Goal: Task Accomplishment & Management: Use online tool/utility

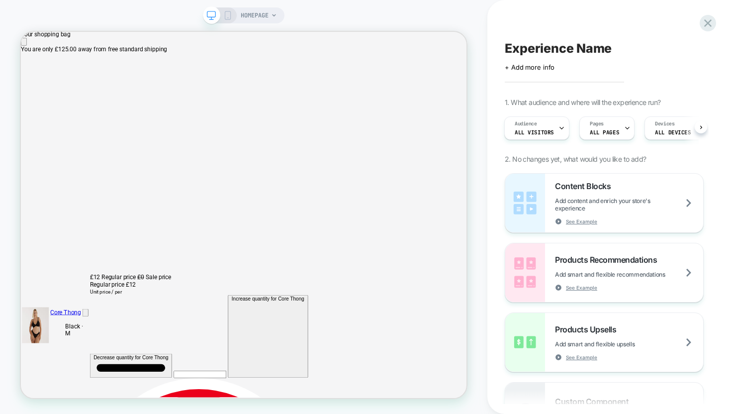
scroll to position [0, 594]
click at [709, 25] on icon at bounding box center [707, 22] width 13 height 13
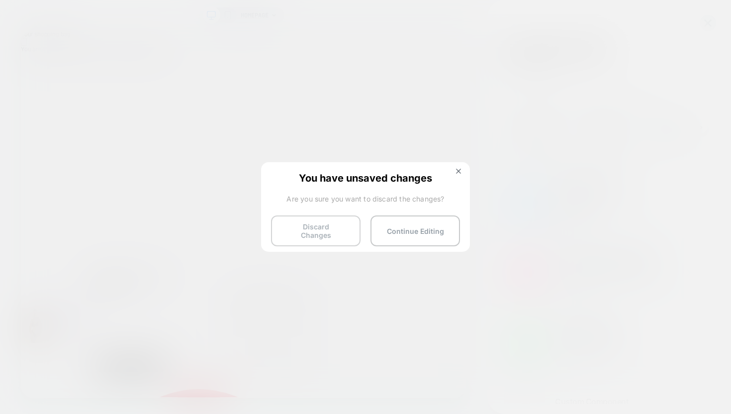
click at [350, 229] on button "Discard Changes" at bounding box center [316, 230] width 90 height 31
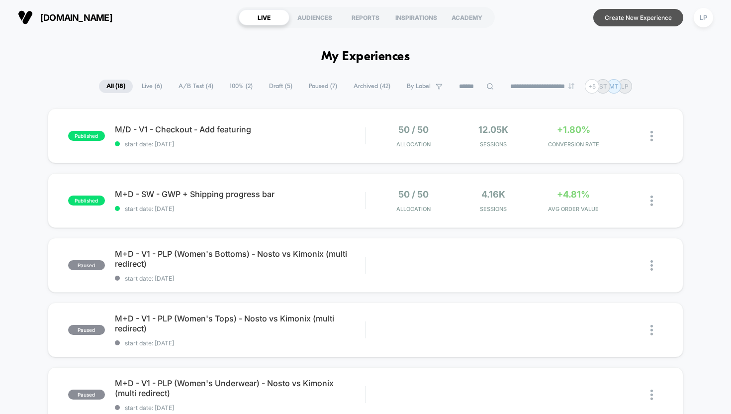
click at [617, 14] on button "Create New Experience" at bounding box center [638, 17] width 90 height 17
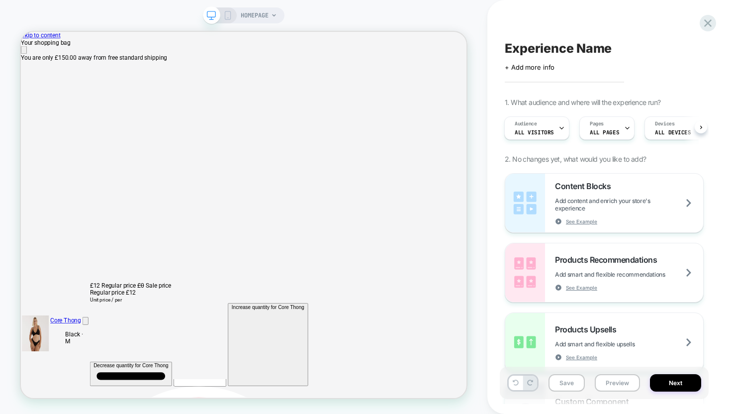
scroll to position [0, 583]
click at [25, 58] on icon "Close" at bounding box center [25, 58] width 0 height 0
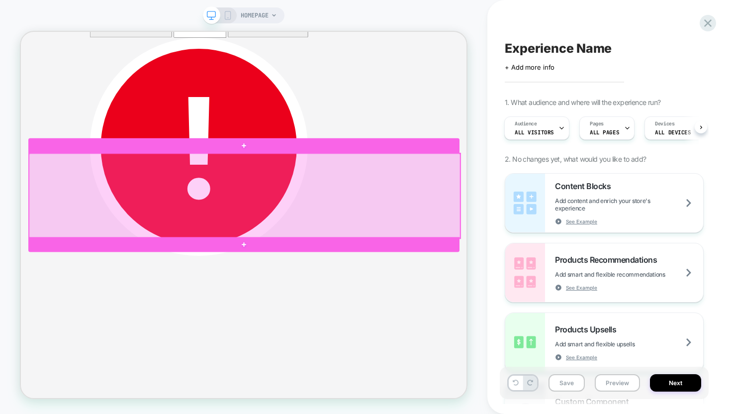
scroll to position [0, 1189]
click at [366, 283] on div at bounding box center [319, 250] width 575 height 113
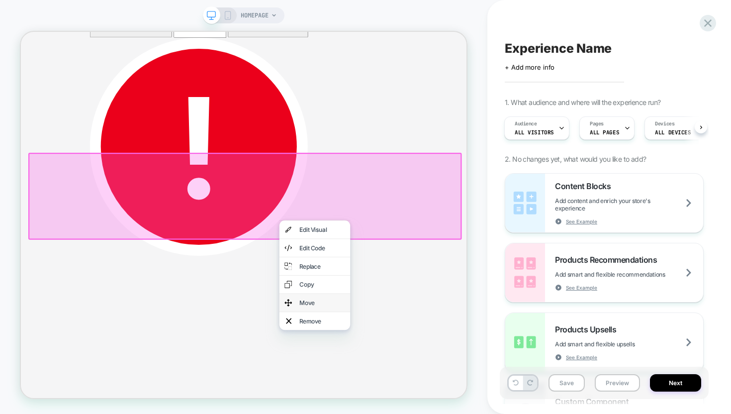
click at [399, 389] on div "Move" at bounding box center [422, 393] width 61 height 10
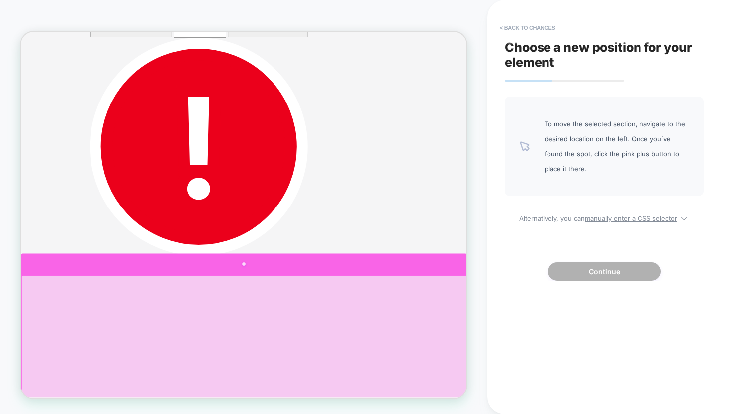
click at [359, 341] on div at bounding box center [318, 341] width 595 height 28
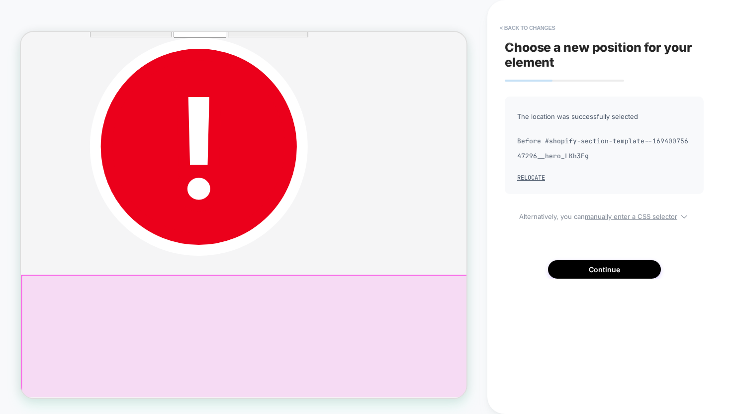
scroll to position [0, 0]
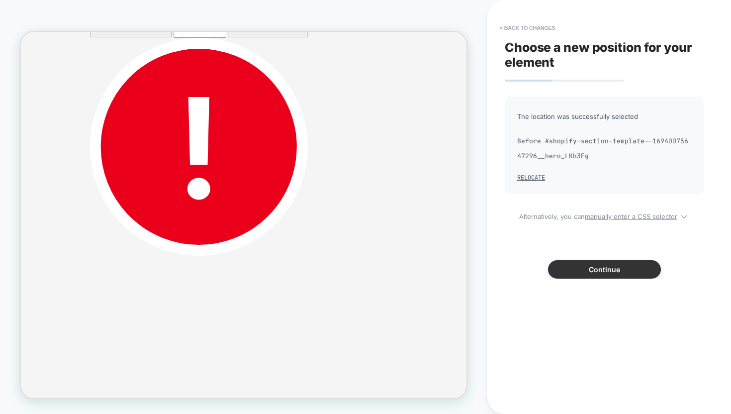
click at [591, 273] on button "Continue" at bounding box center [604, 269] width 113 height 18
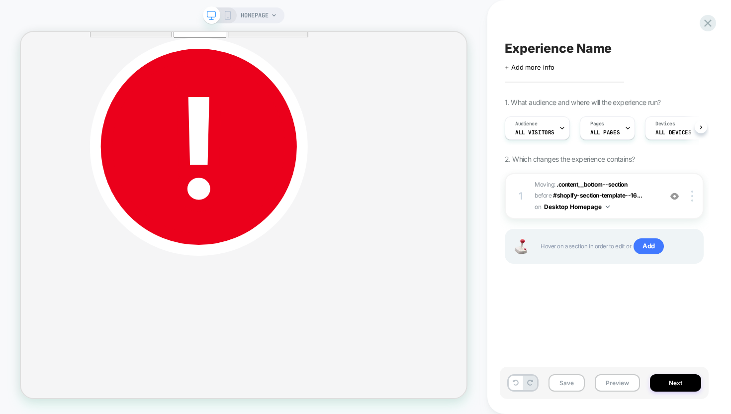
scroll to position [0, 0]
click at [696, 200] on div at bounding box center [693, 195] width 19 height 11
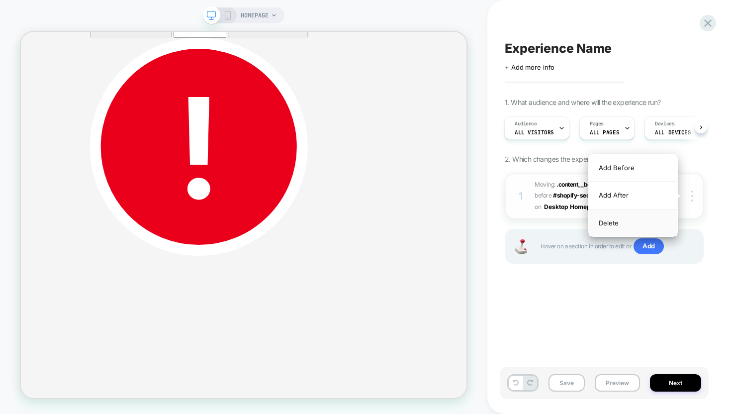
click at [639, 225] on div "Delete" at bounding box center [633, 222] width 89 height 27
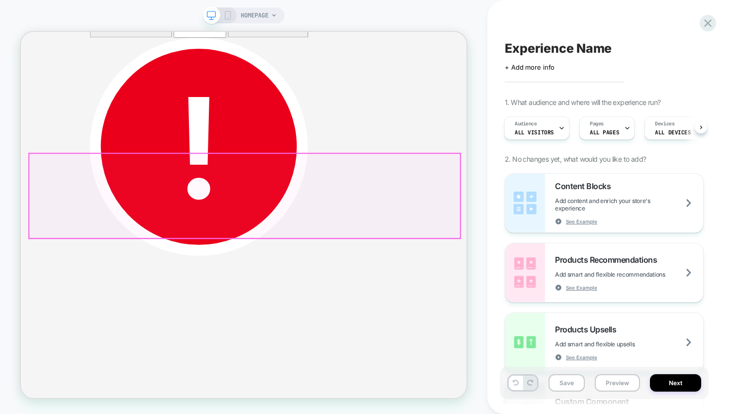
scroll to position [0, 594]
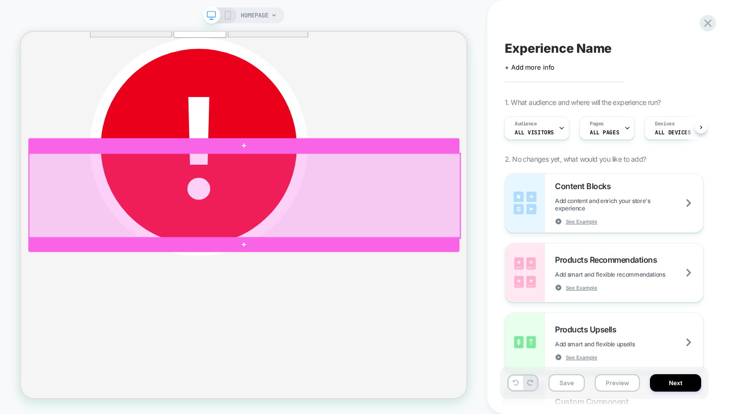
click at [445, 282] on div at bounding box center [319, 250] width 575 height 113
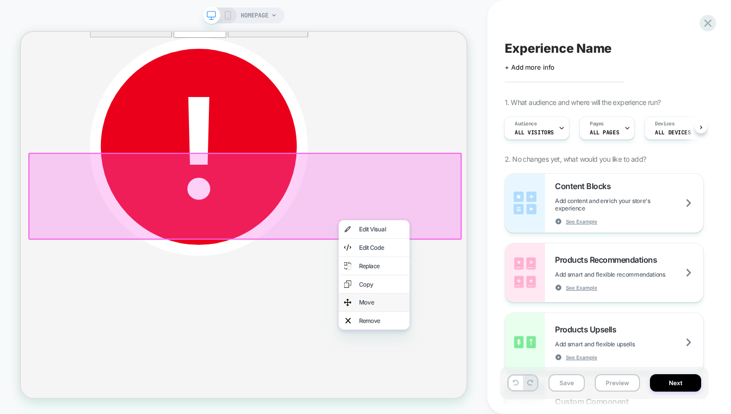
click at [485, 389] on div "Move" at bounding box center [501, 392] width 61 height 10
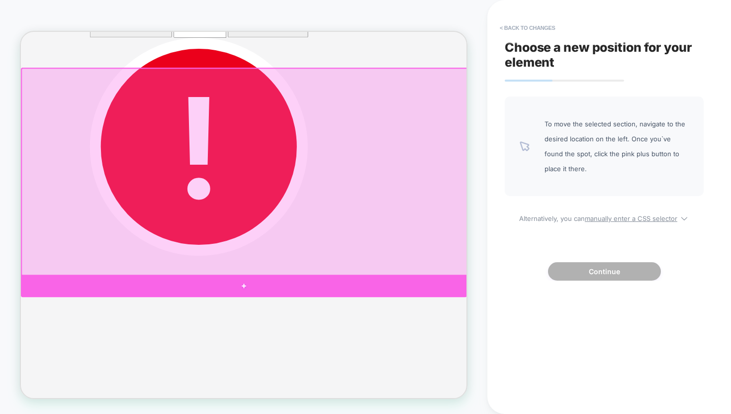
click at [348, 369] on div at bounding box center [318, 371] width 595 height 30
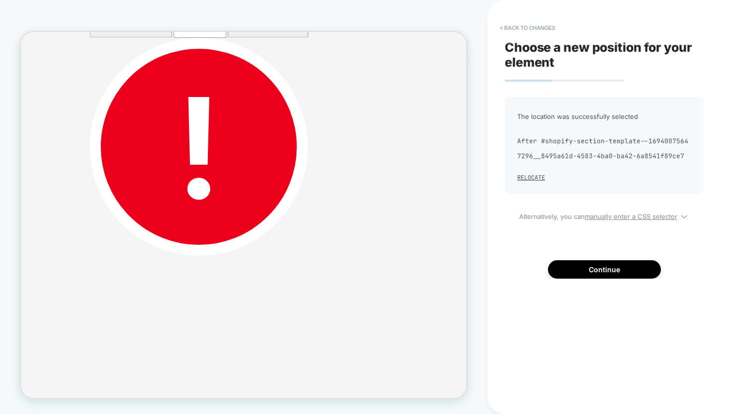
scroll to position [0, 1189]
click at [519, 22] on button "< Back to changes" at bounding box center [528, 28] width 66 height 16
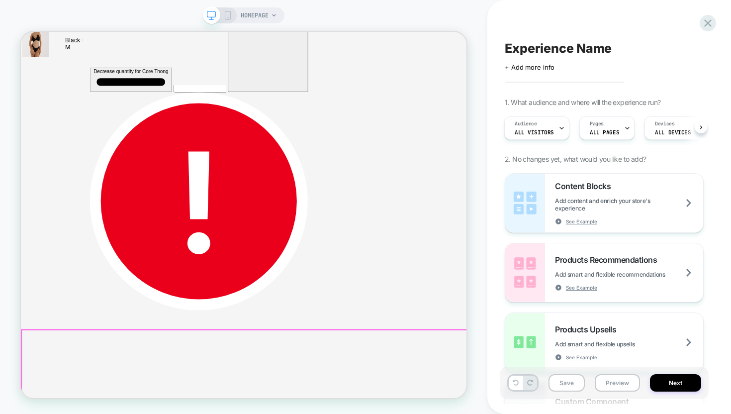
scroll to position [398, 0]
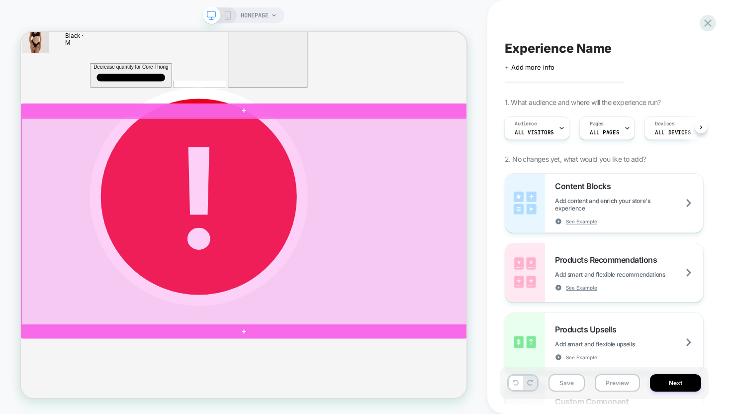
click at [586, 411] on div at bounding box center [319, 285] width 595 height 276
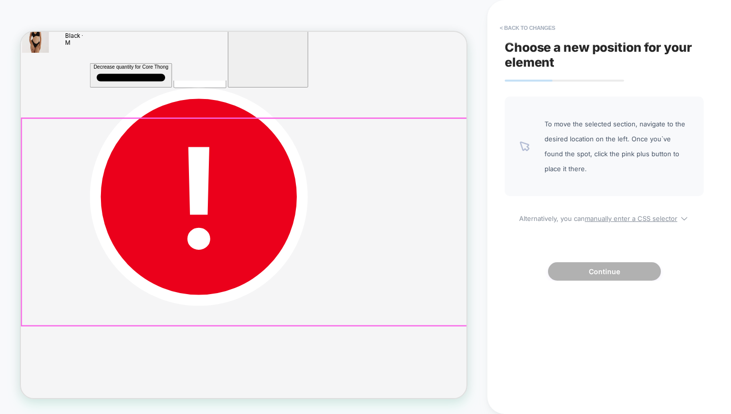
scroll to position [0, 594]
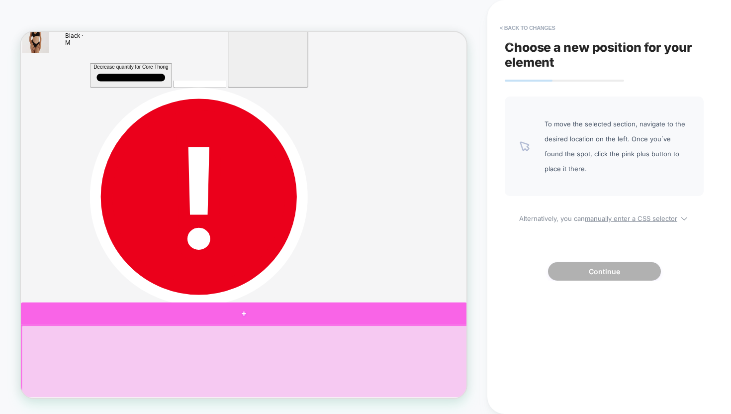
click at [339, 411] on div at bounding box center [318, 407] width 595 height 30
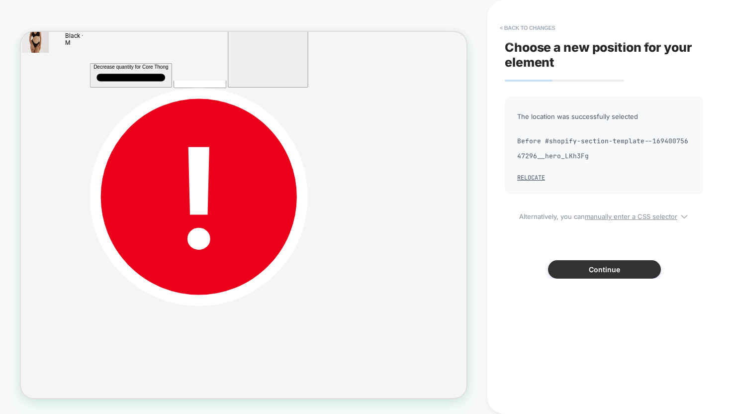
click at [609, 266] on button "Continue" at bounding box center [604, 269] width 113 height 18
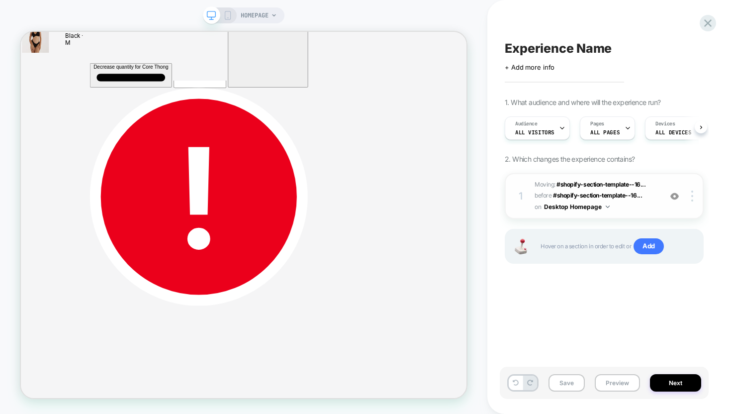
scroll to position [0, 0]
click at [676, 194] on img at bounding box center [674, 196] width 8 height 8
click at [676, 387] on button "Next" at bounding box center [675, 382] width 51 height 17
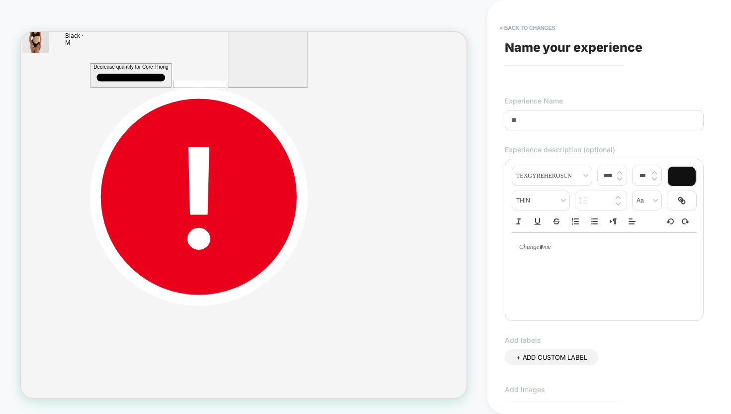
type input "*"
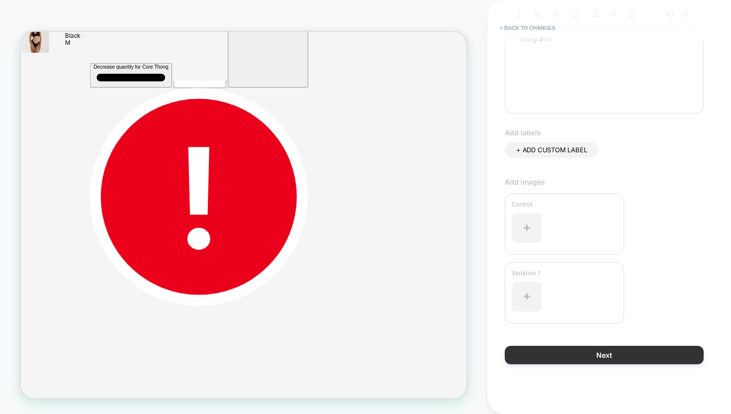
type input "****"
click at [565, 351] on button "Next" at bounding box center [604, 355] width 199 height 18
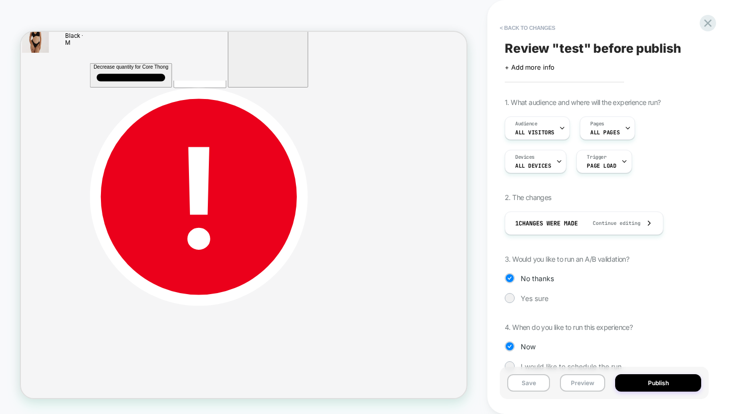
scroll to position [0, 0]
click at [535, 304] on div "1. What audience and where will the experience run? Audience All Visitors Pages…" at bounding box center [604, 242] width 199 height 288
click at [535, 298] on span "Yes sure" at bounding box center [535, 298] width 28 height 8
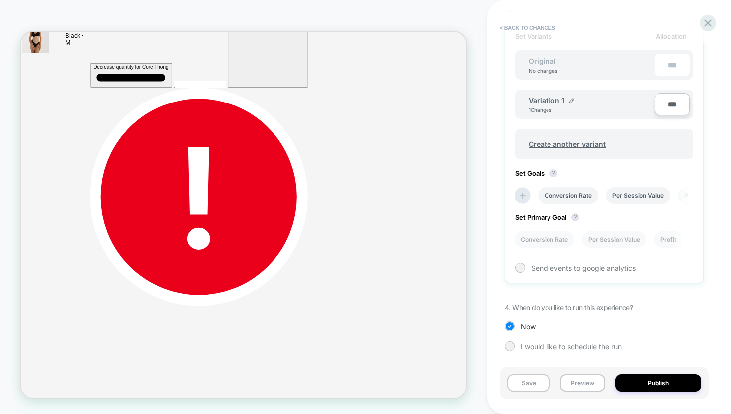
scroll to position [293, 0]
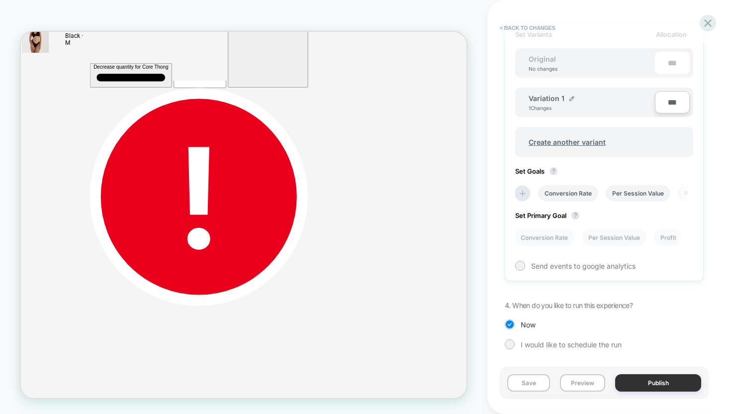
click at [660, 389] on button "Publish" at bounding box center [658, 382] width 86 height 17
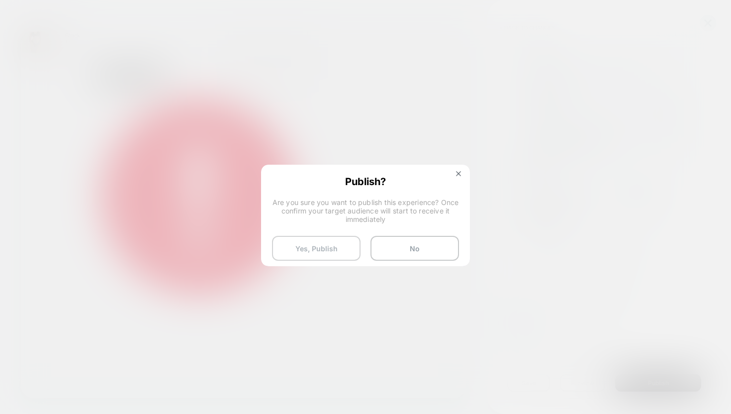
click at [349, 246] on button "Yes, Publish" at bounding box center [316, 248] width 89 height 25
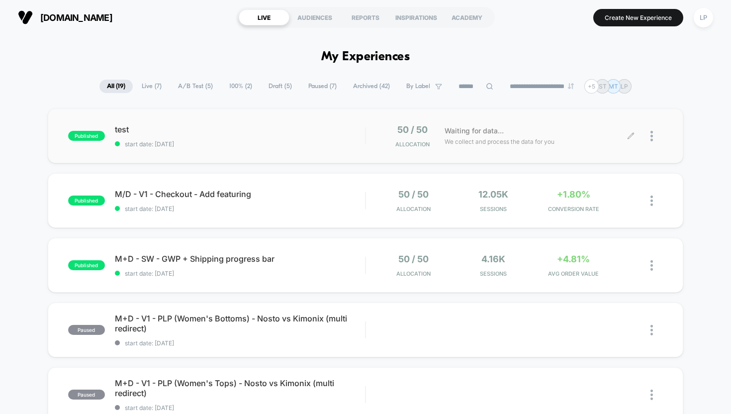
click at [654, 138] on div at bounding box center [656, 135] width 12 height 23
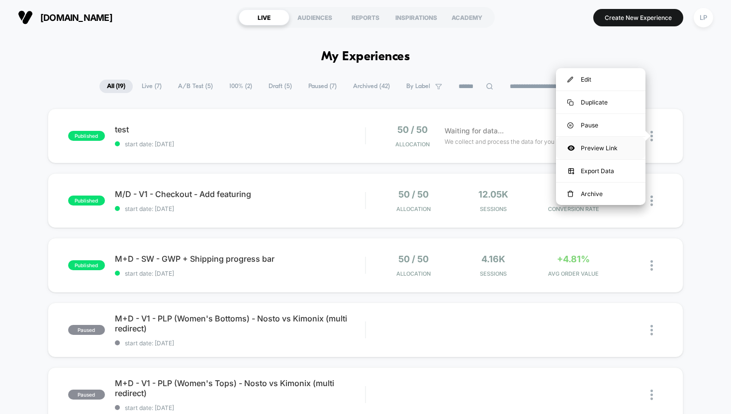
click at [604, 146] on div "Preview Link" at bounding box center [601, 148] width 90 height 22
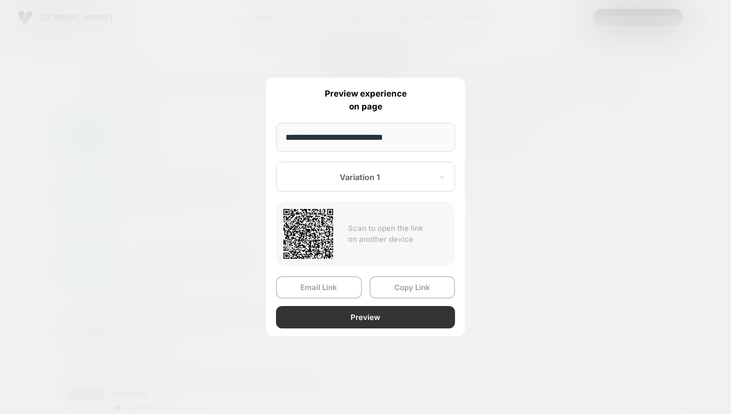
click at [348, 318] on button "Preview" at bounding box center [365, 317] width 179 height 22
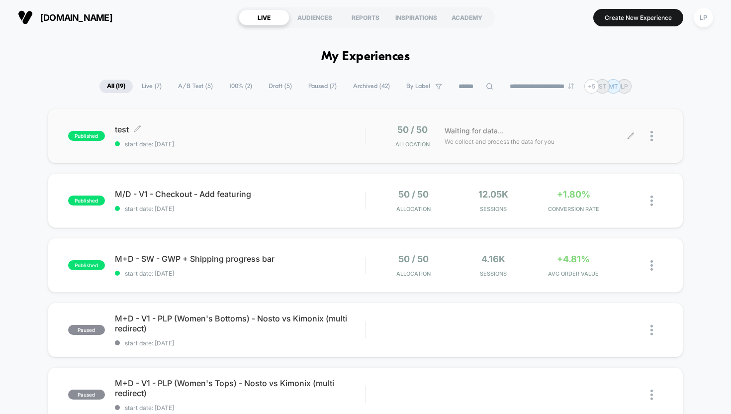
click at [266, 132] on span "test Click to edit experience details" at bounding box center [240, 129] width 251 height 10
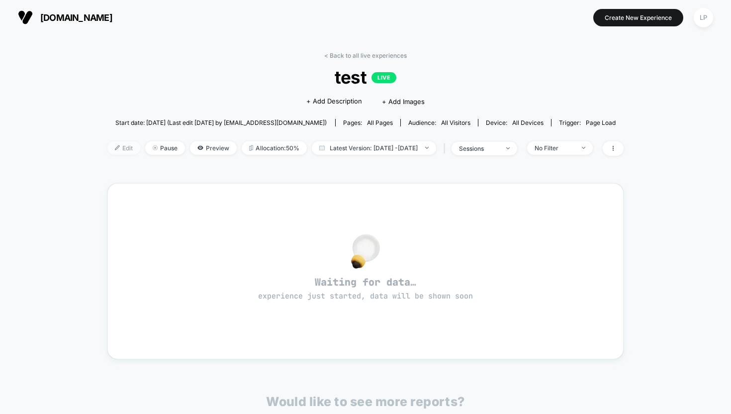
click at [114, 149] on span "Edit" at bounding box center [123, 147] width 33 height 13
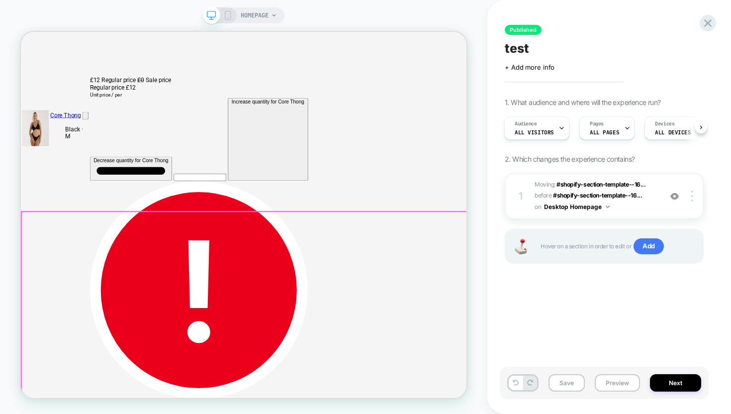
scroll to position [0, 594]
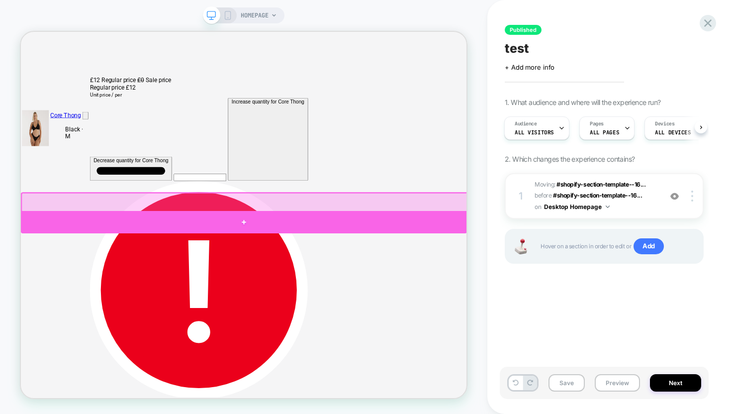
click at [96, 273] on div at bounding box center [318, 286] width 595 height 30
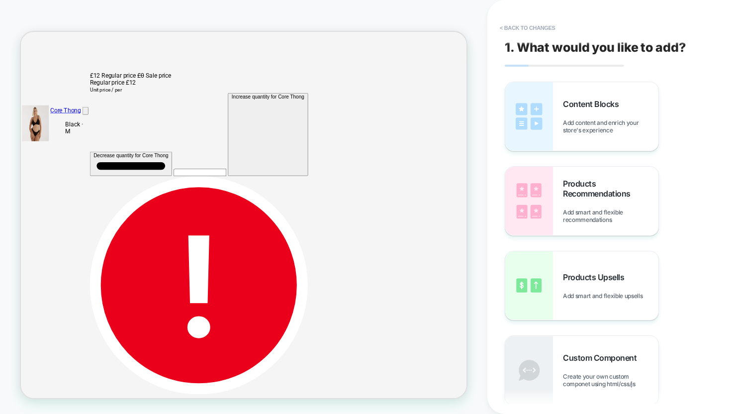
scroll to position [0, 0]
click at [476, 151] on div "HOMEPAGE" at bounding box center [243, 207] width 487 height 394
click at [531, 25] on button "< Back to changes" at bounding box center [528, 28] width 66 height 16
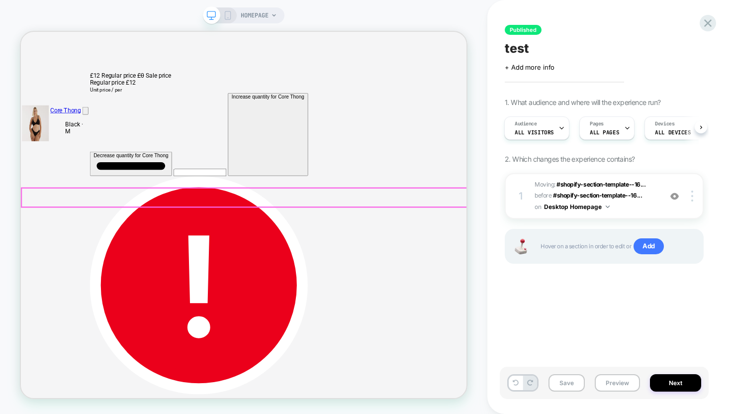
scroll to position [0, 594]
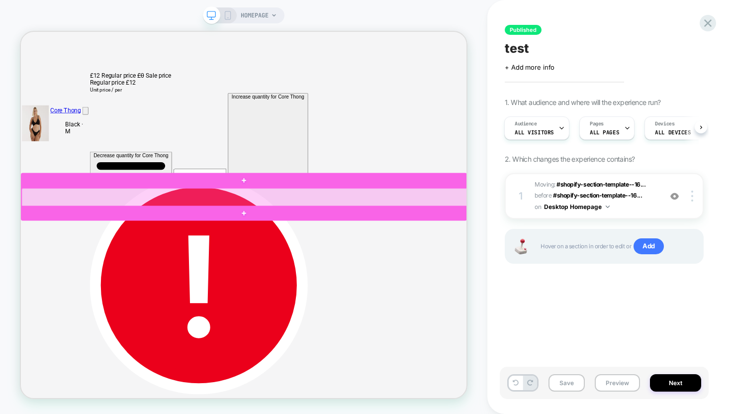
click at [476, 256] on div at bounding box center [319, 252] width 595 height 25
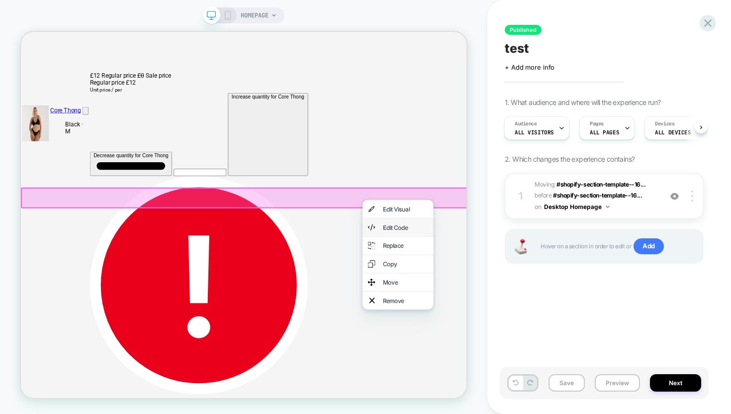
click at [498, 287] on div "Edit Code" at bounding box center [523, 292] width 94 height 24
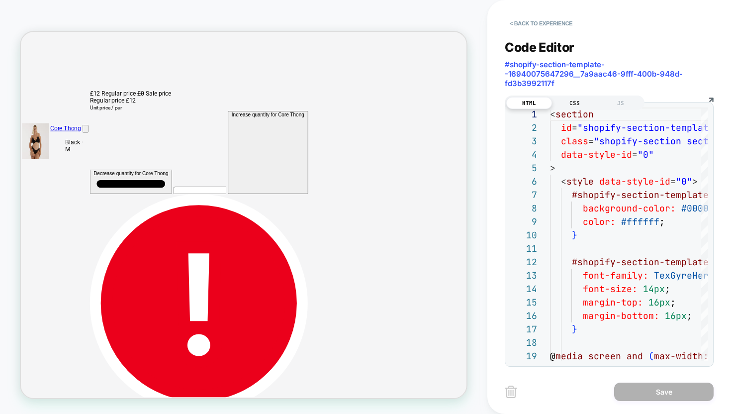
scroll to position [0, 0]
click at [571, 100] on div "CSS" at bounding box center [575, 103] width 46 height 12
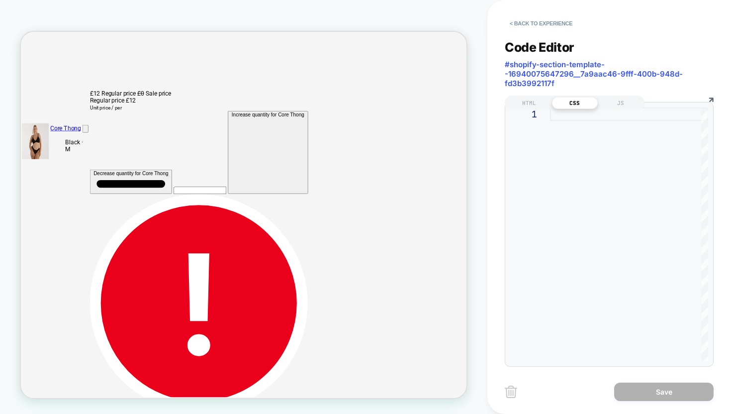
scroll to position [0, 0]
click at [580, 119] on div at bounding box center [629, 234] width 158 height 254
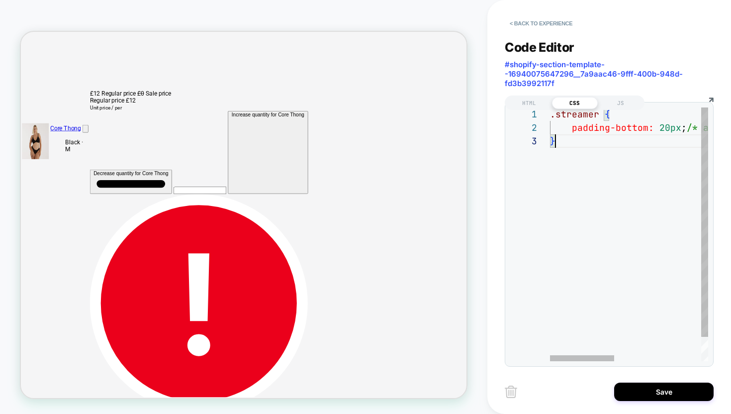
scroll to position [27, 0]
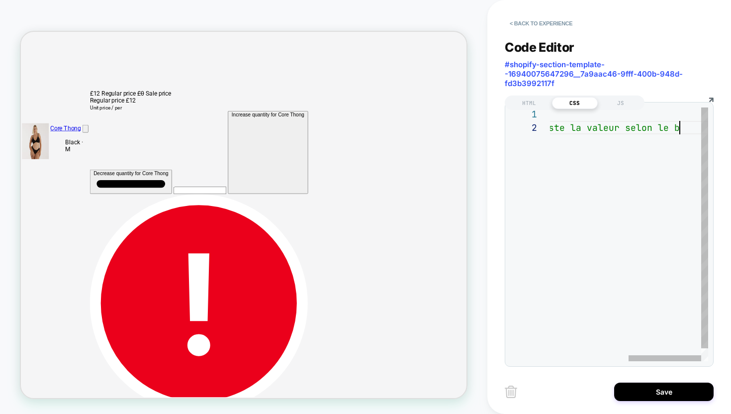
type textarea "**********"
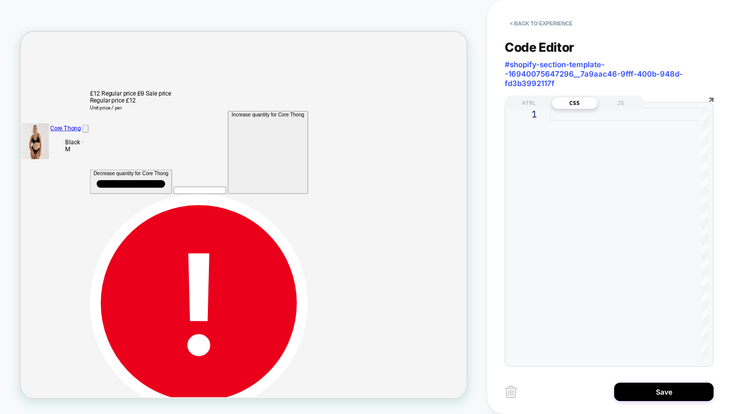
scroll to position [0, 594]
click at [560, 117] on div at bounding box center [629, 234] width 158 height 254
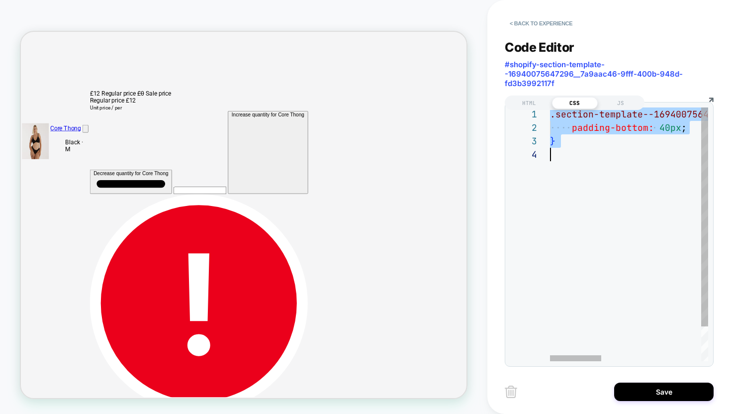
scroll to position [0, 0]
type textarea "**********"
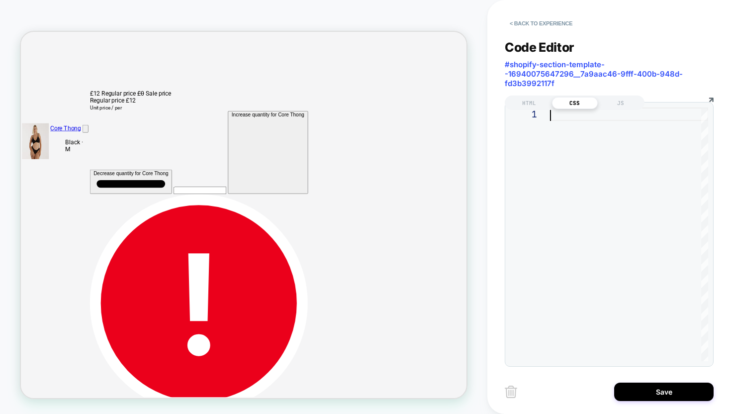
type textarea "**********"
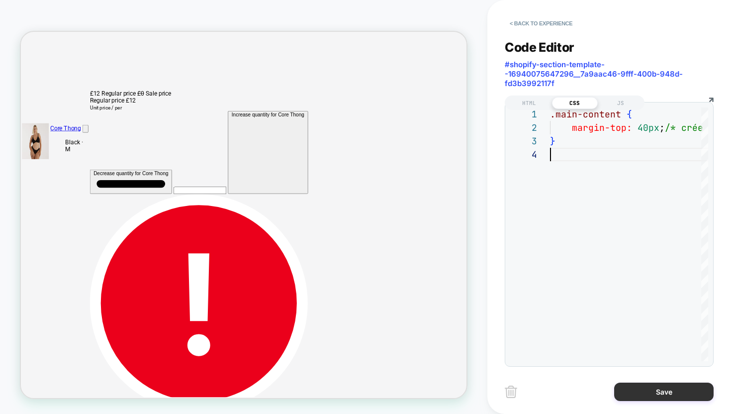
click at [662, 393] on button "Save" at bounding box center [663, 391] width 99 height 18
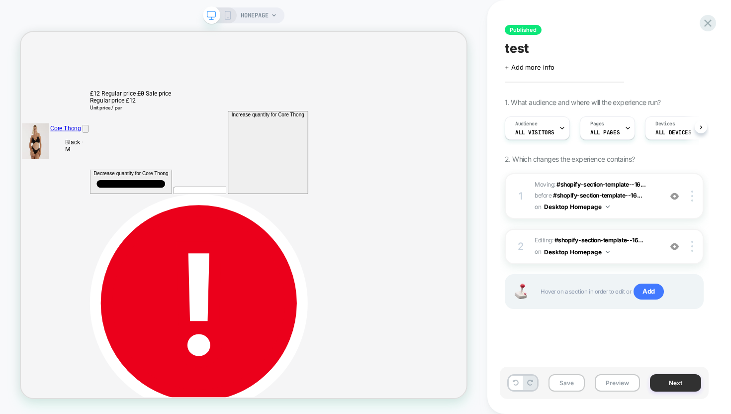
scroll to position [0, 0]
click at [673, 193] on img at bounding box center [674, 196] width 8 height 8
click at [617, 387] on button "Preview" at bounding box center [617, 382] width 45 height 17
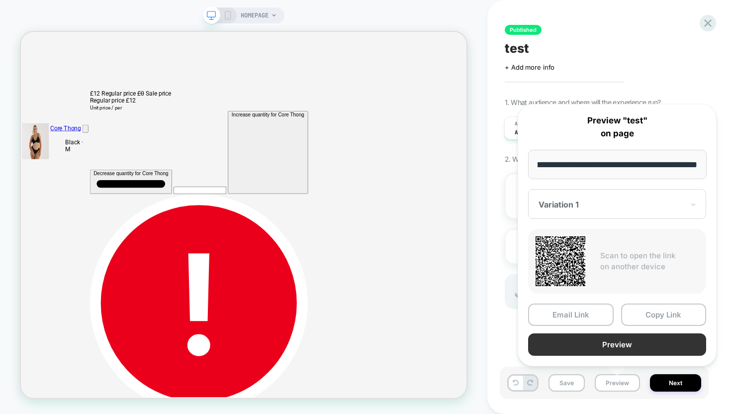
scroll to position [0, 583]
click at [603, 346] on button "Preview" at bounding box center [617, 344] width 178 height 22
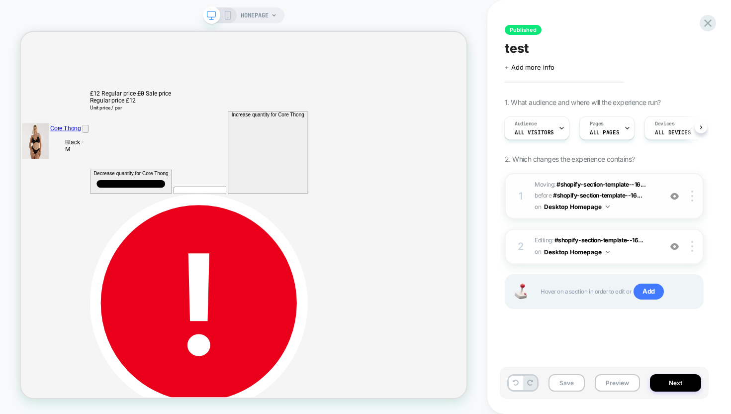
scroll to position [0, 1189]
click at [694, 245] on div at bounding box center [693, 246] width 19 height 11
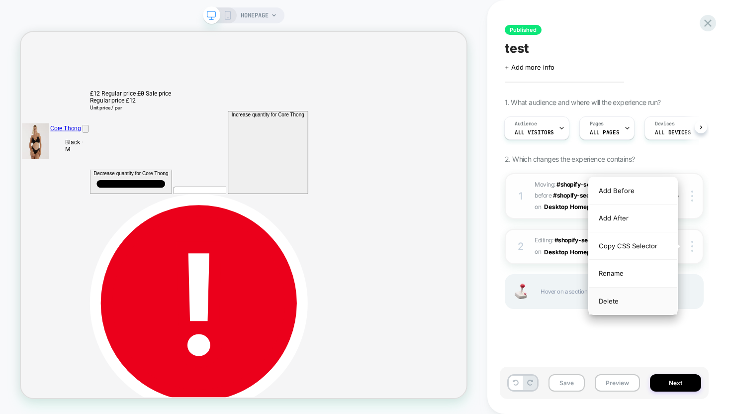
click at [627, 297] on div "Delete" at bounding box center [633, 300] width 89 height 27
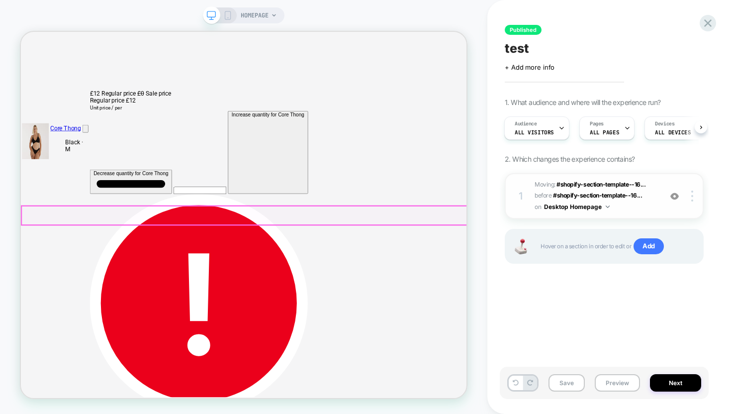
scroll to position [0, 594]
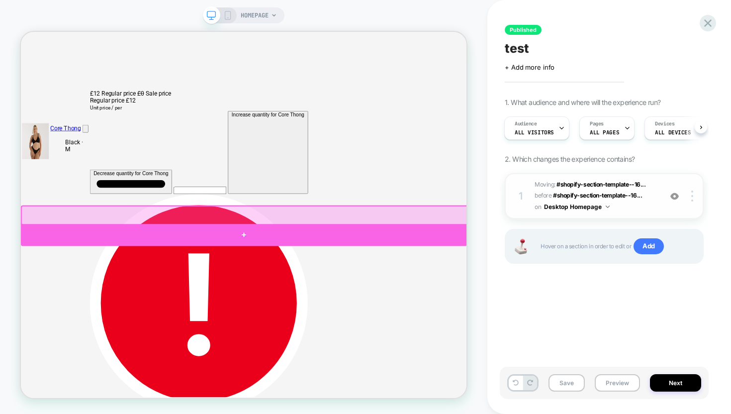
click at [451, 293] on div at bounding box center [318, 303] width 595 height 30
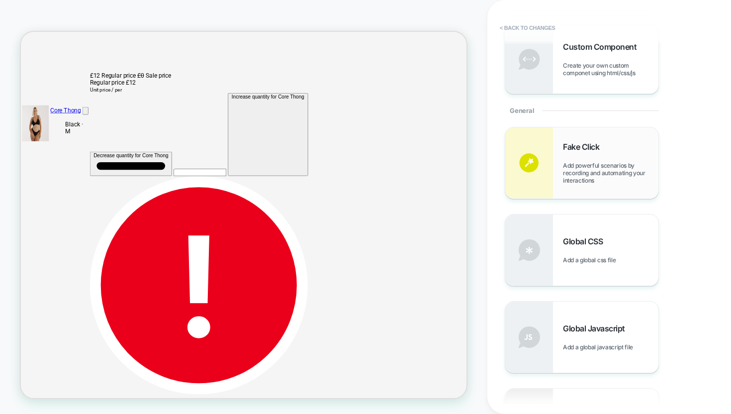
scroll to position [311, 0]
click at [568, 264] on div "Global CSS Add a global css file" at bounding box center [581, 249] width 153 height 71
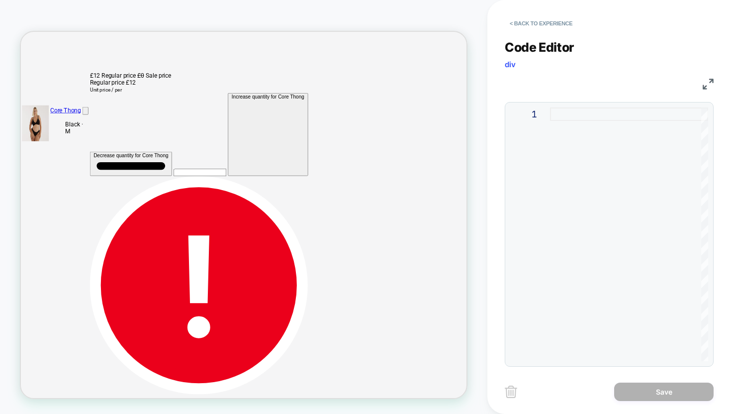
scroll to position [0, 1189]
click at [565, 120] on div at bounding box center [629, 234] width 158 height 254
click at [562, 116] on div at bounding box center [629, 234] width 158 height 254
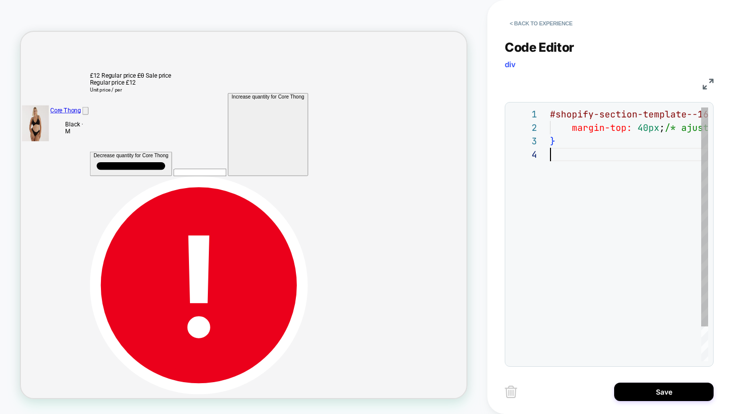
scroll to position [40, 0]
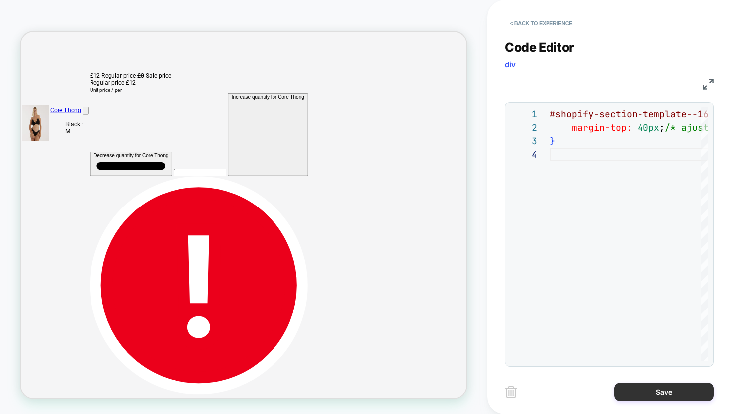
type textarea "**********"
click at [638, 387] on button "Save" at bounding box center [663, 391] width 99 height 18
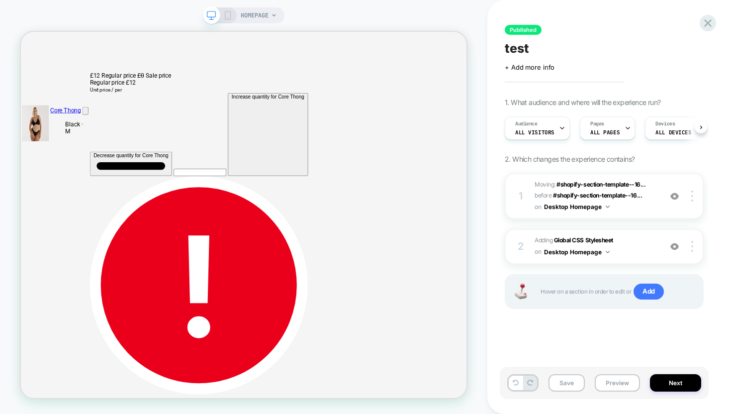
scroll to position [0, 0]
click at [614, 381] on button "Preview" at bounding box center [617, 382] width 45 height 17
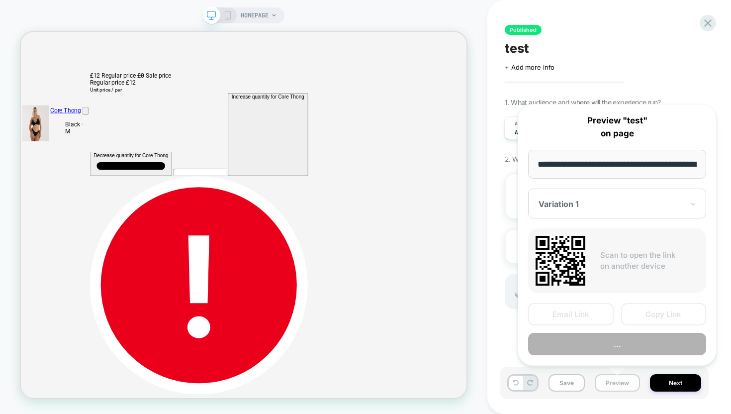
scroll to position [0, 38]
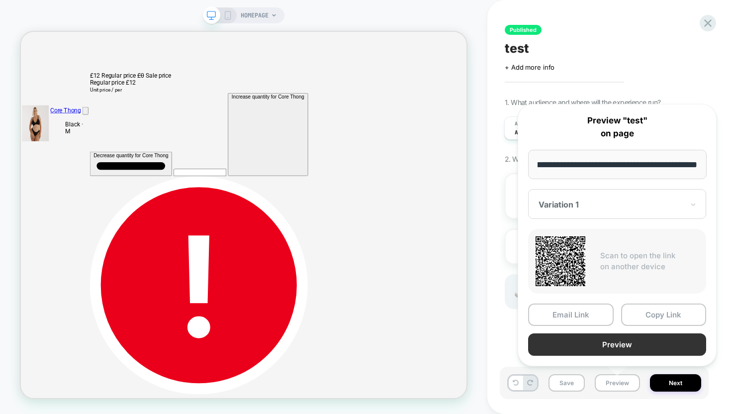
click at [604, 343] on button "Preview" at bounding box center [617, 344] width 178 height 22
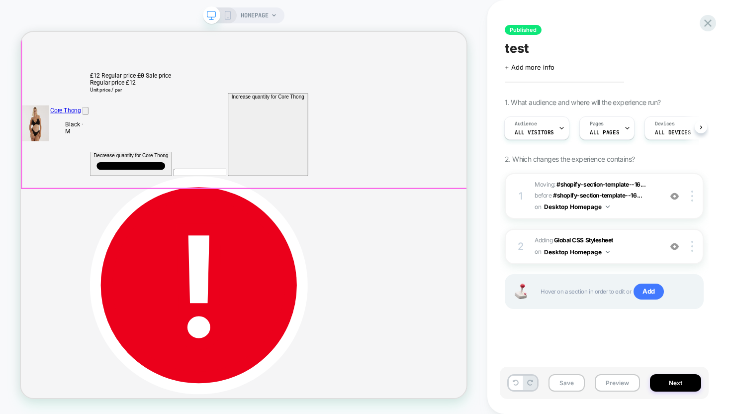
scroll to position [0, 594]
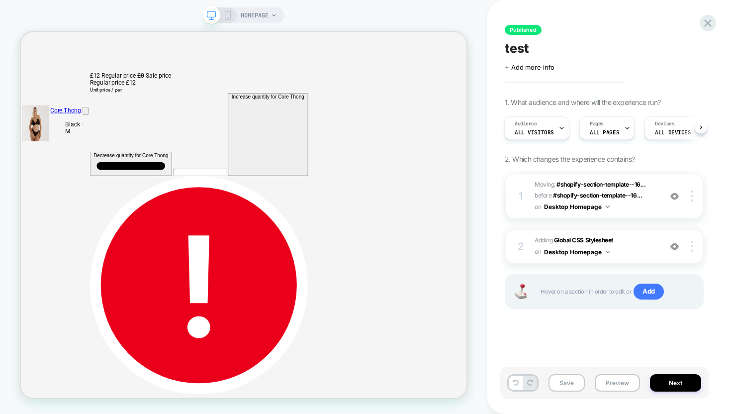
click at [538, 52] on div "test" at bounding box center [604, 48] width 199 height 15
type textarea "*"
click at [228, 13] on icon at bounding box center [227, 15] width 9 height 9
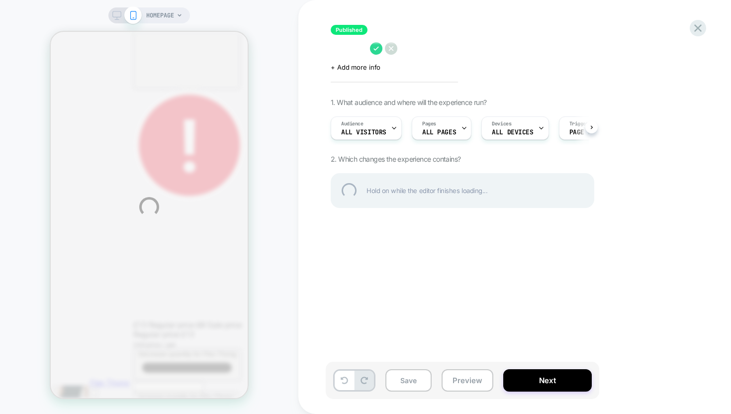
scroll to position [0, 394]
click at [330, 49] on div "HOMEPAGE Published Click to edit experience details + Add more info 1. What aud…" at bounding box center [365, 207] width 731 height 414
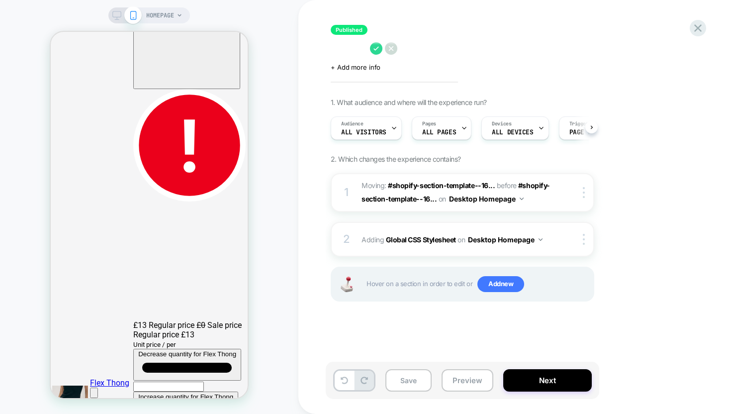
scroll to position [0, 0]
click at [348, 50] on textarea at bounding box center [348, 48] width 34 height 15
type textarea "**********"
click at [642, 46] on icon at bounding box center [643, 48] width 12 height 12
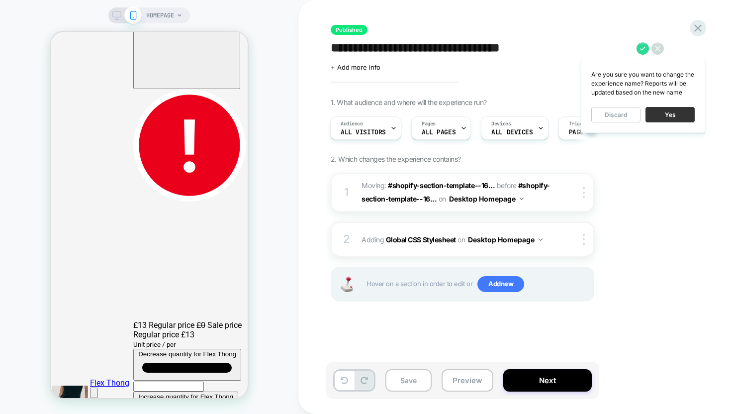
click at [664, 115] on button "Yes" at bounding box center [670, 114] width 49 height 15
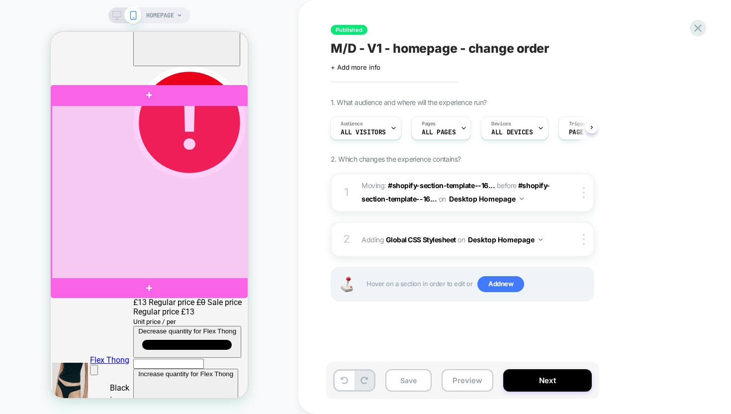
click at [229, 253] on div at bounding box center [150, 192] width 197 height 174
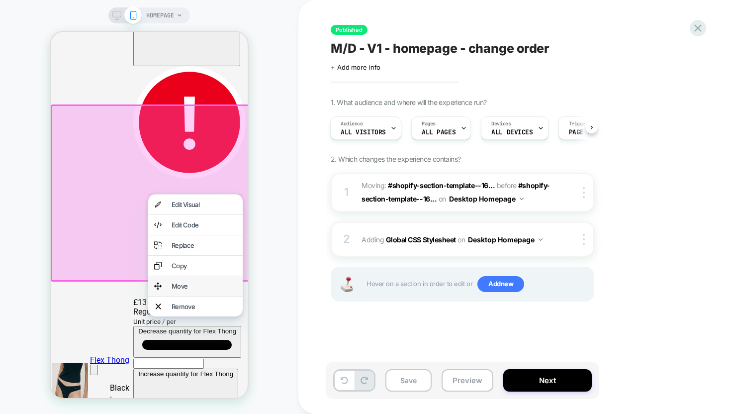
click at [212, 290] on div "Move" at bounding box center [204, 286] width 65 height 8
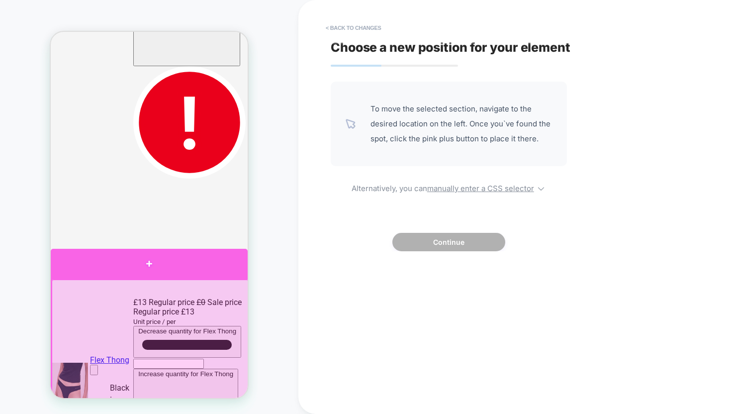
click at [176, 267] on div at bounding box center [149, 264] width 197 height 30
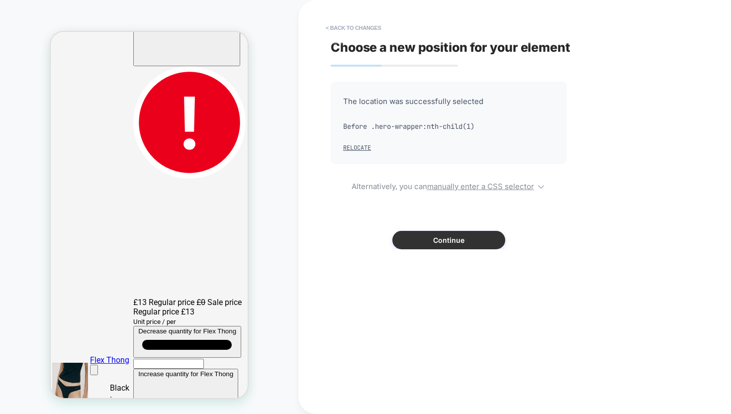
scroll to position [0, 0]
click at [410, 242] on button "Continue" at bounding box center [448, 240] width 113 height 18
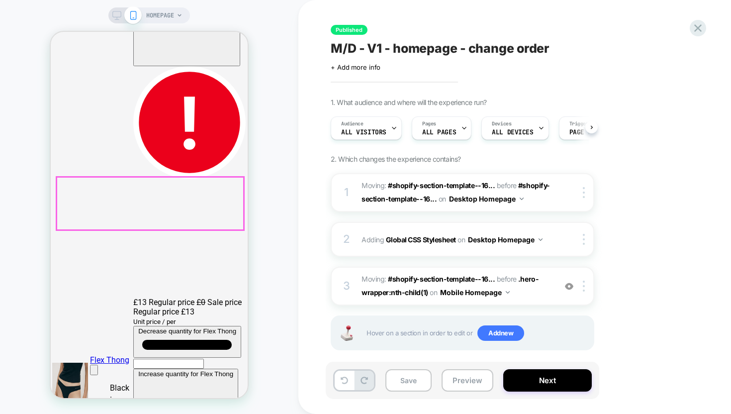
scroll to position [0, 0]
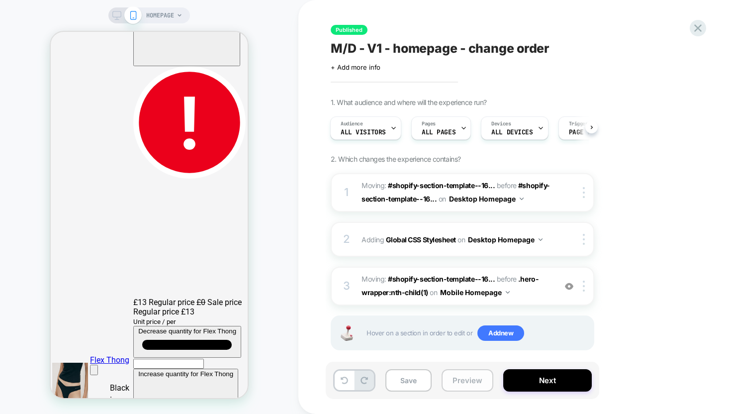
click at [451, 379] on button "Preview" at bounding box center [468, 380] width 52 height 22
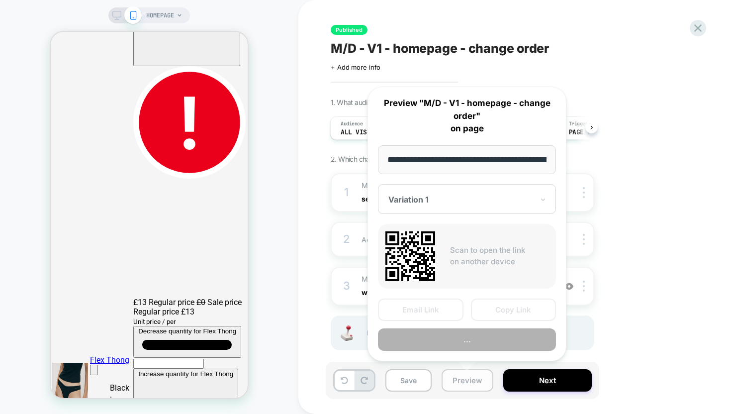
scroll to position [0, 38]
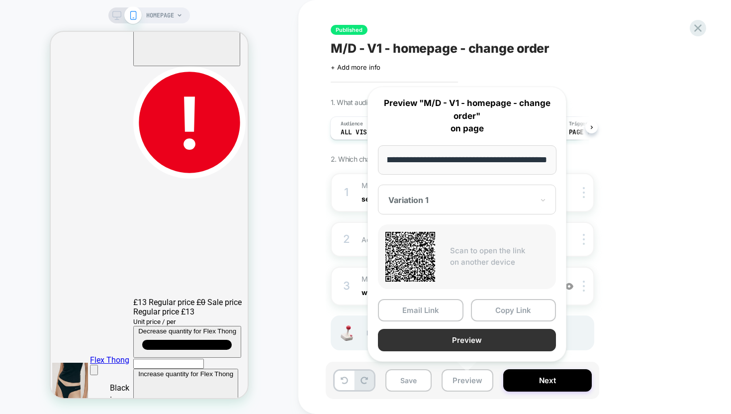
click at [454, 343] on button "Preview" at bounding box center [467, 340] width 178 height 22
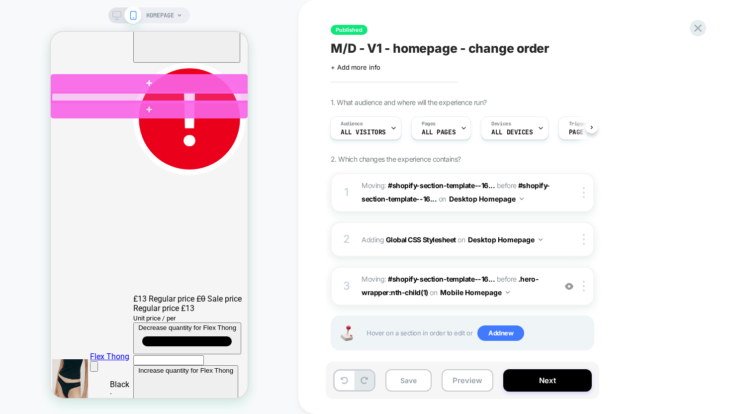
scroll to position [0, 197]
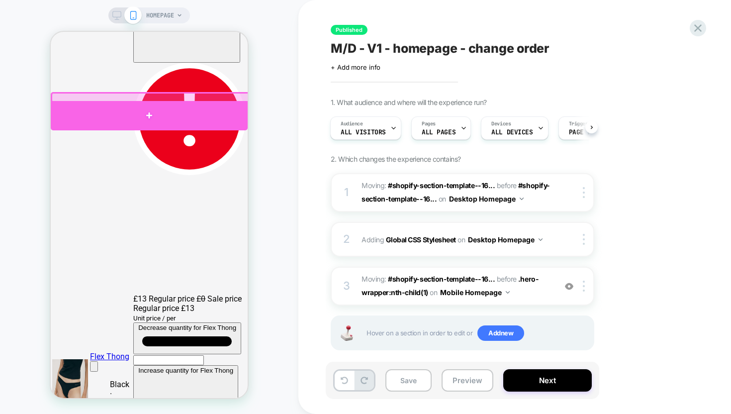
click at [150, 110] on div at bounding box center [149, 116] width 197 height 30
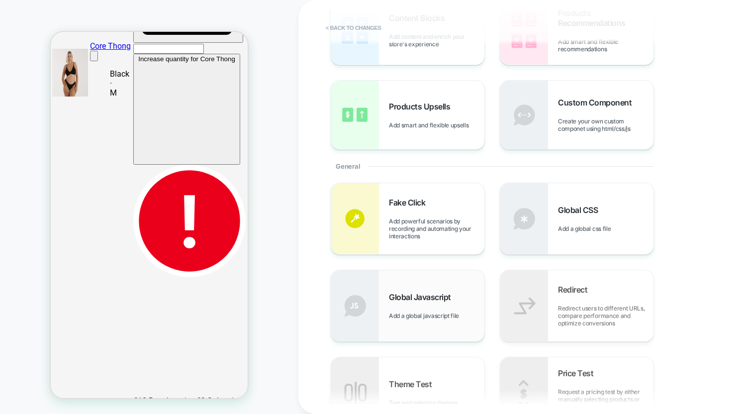
scroll to position [120, 0]
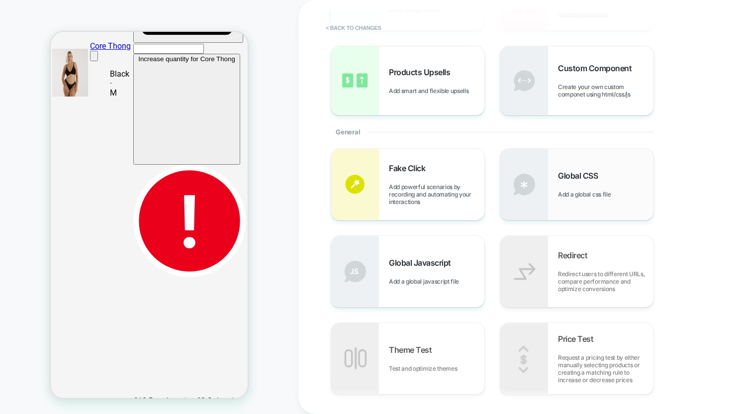
click at [567, 183] on div "Global CSS Add a global css file" at bounding box center [605, 184] width 95 height 27
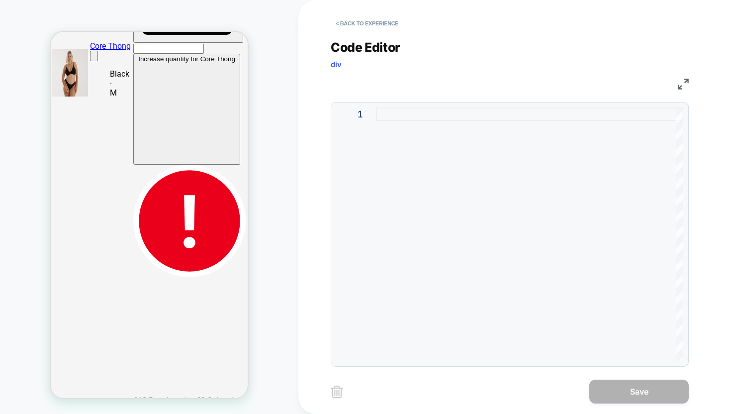
click at [410, 119] on div at bounding box center [529, 234] width 307 height 254
type textarea "**********"
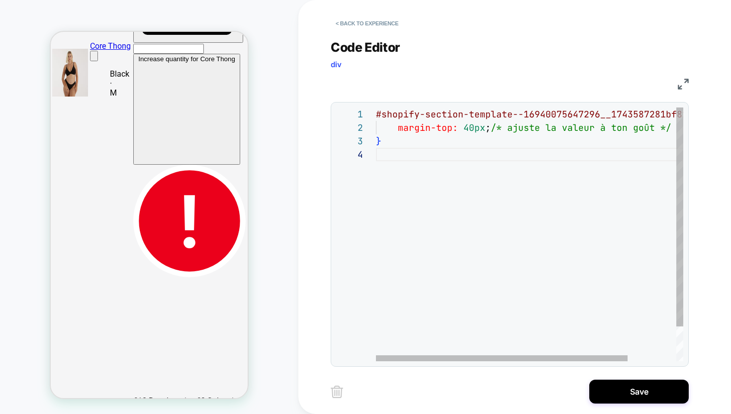
scroll to position [0, 394]
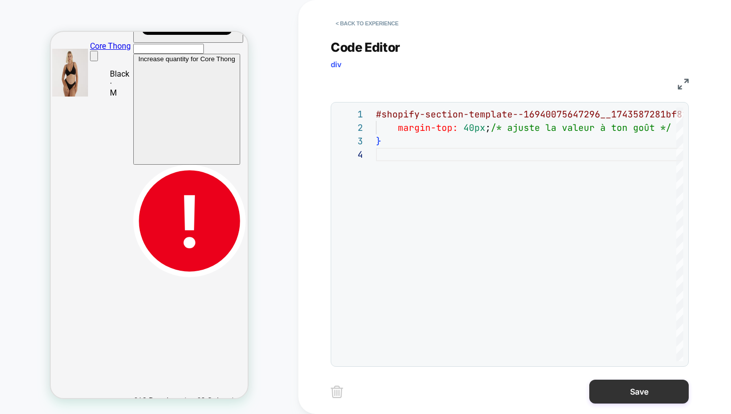
click at [632, 395] on button "Save" at bounding box center [638, 391] width 99 height 24
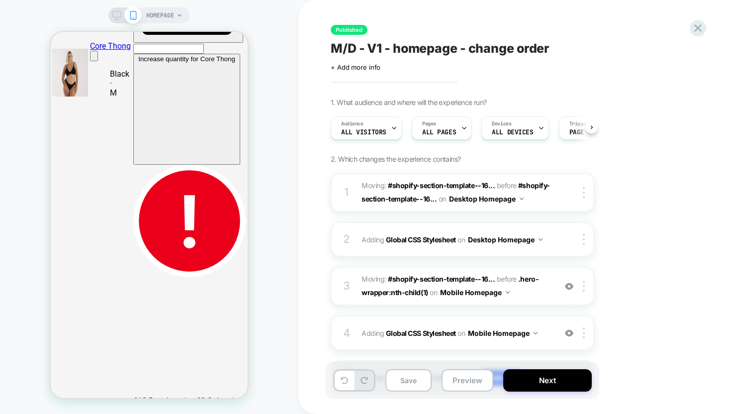
scroll to position [0, 0]
click at [557, 379] on button "Next" at bounding box center [547, 380] width 89 height 22
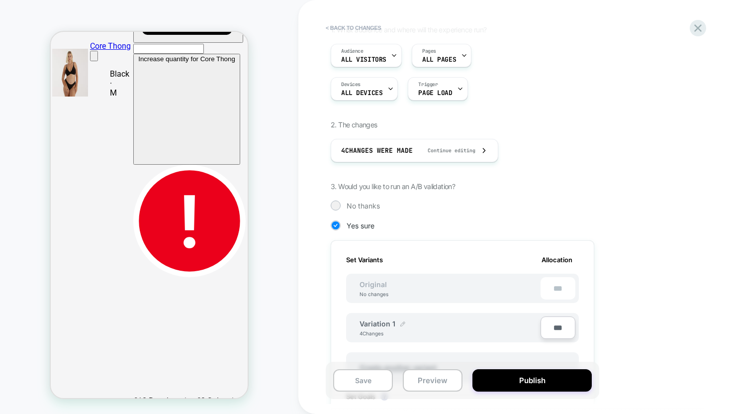
scroll to position [0, 15]
click at [398, 320] on div "Variation 1" at bounding box center [383, 323] width 46 height 8
click at [401, 322] on img at bounding box center [402, 323] width 5 height 5
drag, startPoint x: 413, startPoint y: 329, endPoint x: 334, endPoint y: 329, distance: 79.1
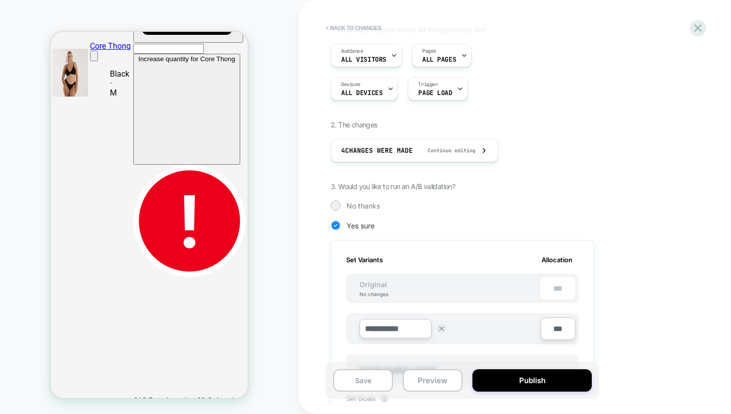
click at [334, 329] on div "**********" at bounding box center [463, 376] width 264 height 273
type input "**********"
click at [465, 329] on strong "Save" at bounding box center [468, 329] width 14 height 8
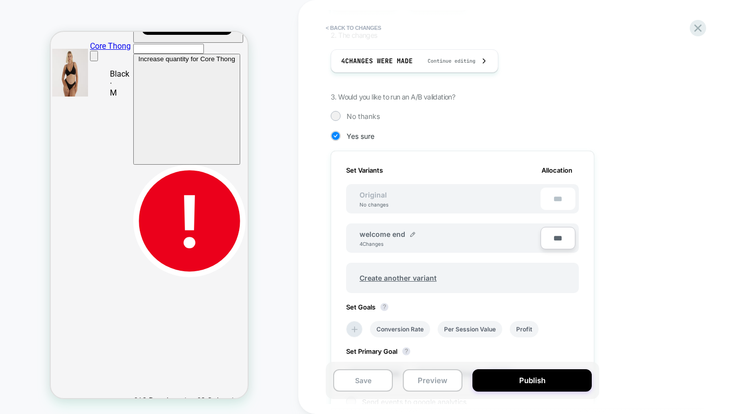
scroll to position [226, 0]
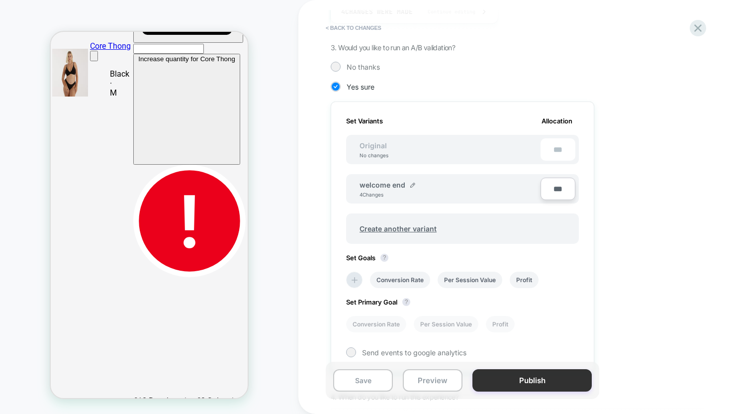
click at [519, 387] on button "Publish" at bounding box center [531, 380] width 119 height 22
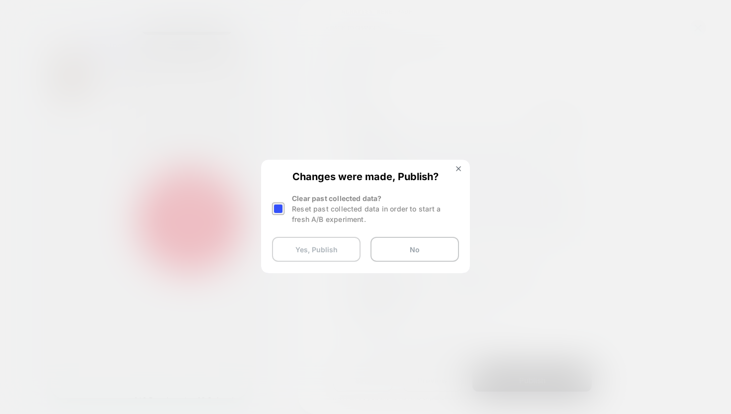
click at [347, 247] on button "Yes, Publish" at bounding box center [316, 249] width 89 height 25
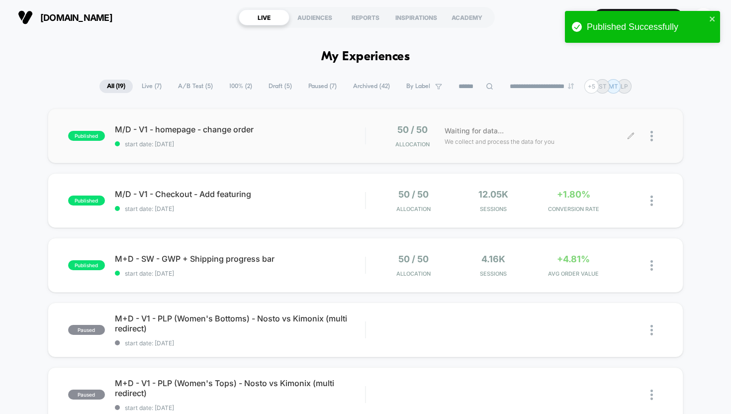
click at [653, 131] on div at bounding box center [656, 135] width 12 height 23
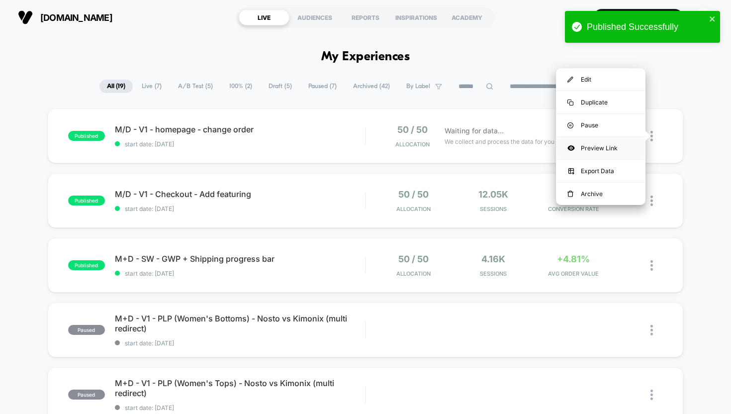
click at [593, 151] on div "Preview Link" at bounding box center [601, 148] width 90 height 22
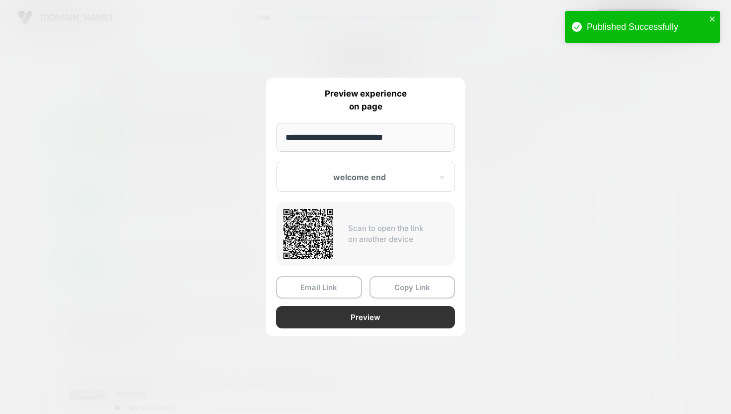
click at [352, 321] on button "Preview" at bounding box center [365, 317] width 179 height 22
